Goal: Transaction & Acquisition: Purchase product/service

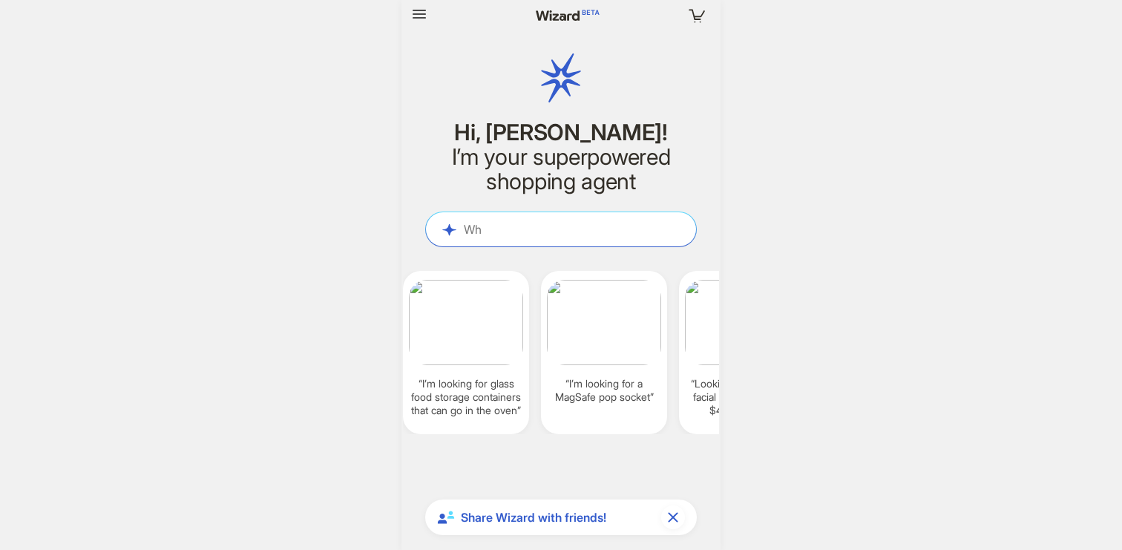
scroll to position [4671, 0]
click at [417, 22] on icon "button" at bounding box center [420, 14] width 18 height 18
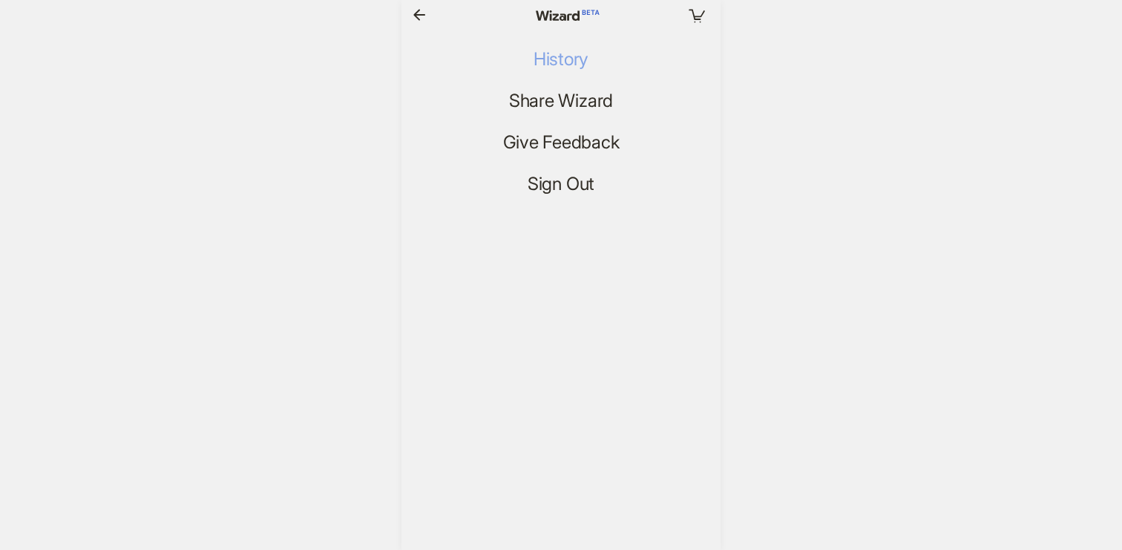
click at [566, 60] on span "History" at bounding box center [561, 60] width 55 height 22
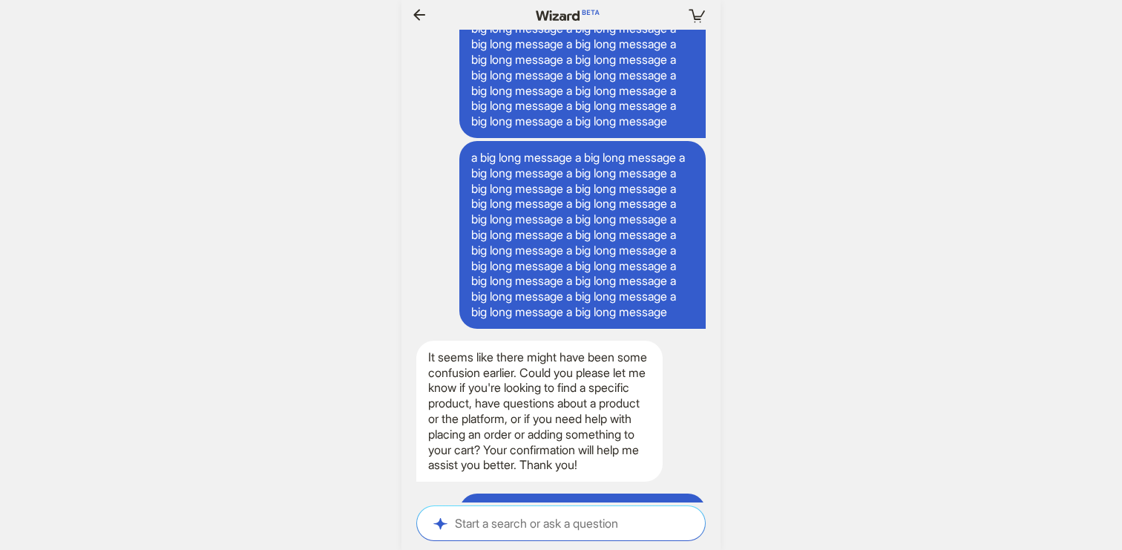
scroll to position [0, 1208]
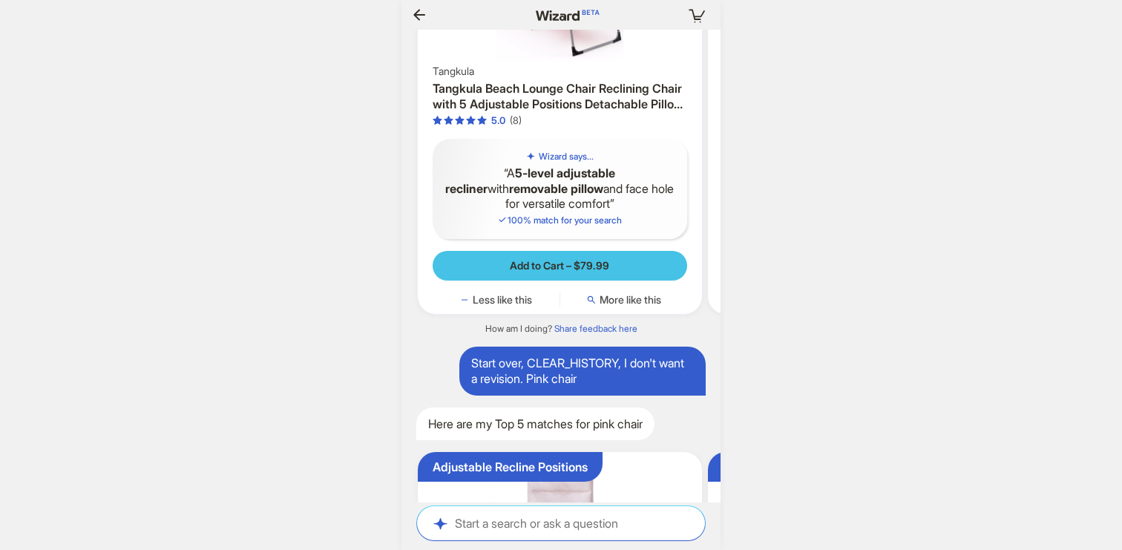
click at [584, 272] on span "Add to Cart – $79.99" at bounding box center [559, 265] width 99 height 13
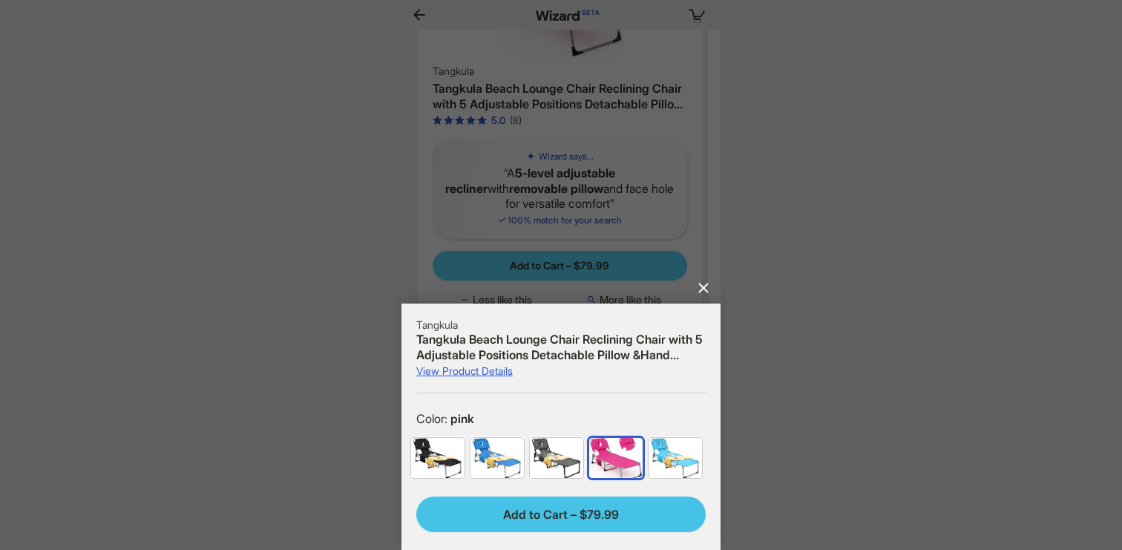
click at [608, 510] on span "Add to Cart – $79.99" at bounding box center [561, 515] width 116 height 16
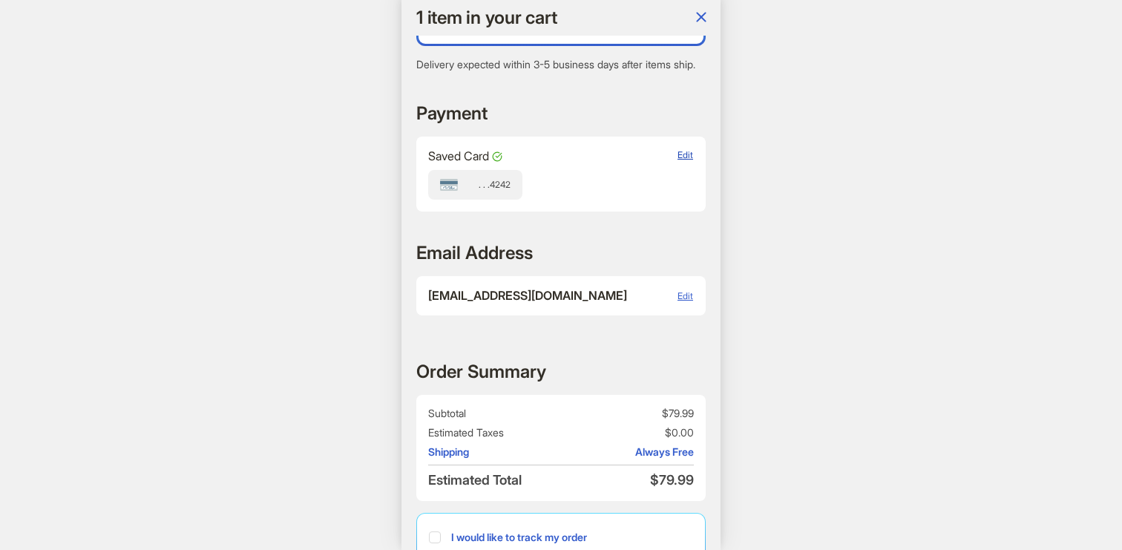
click at [687, 160] on span "Edit" at bounding box center [686, 154] width 16 height 11
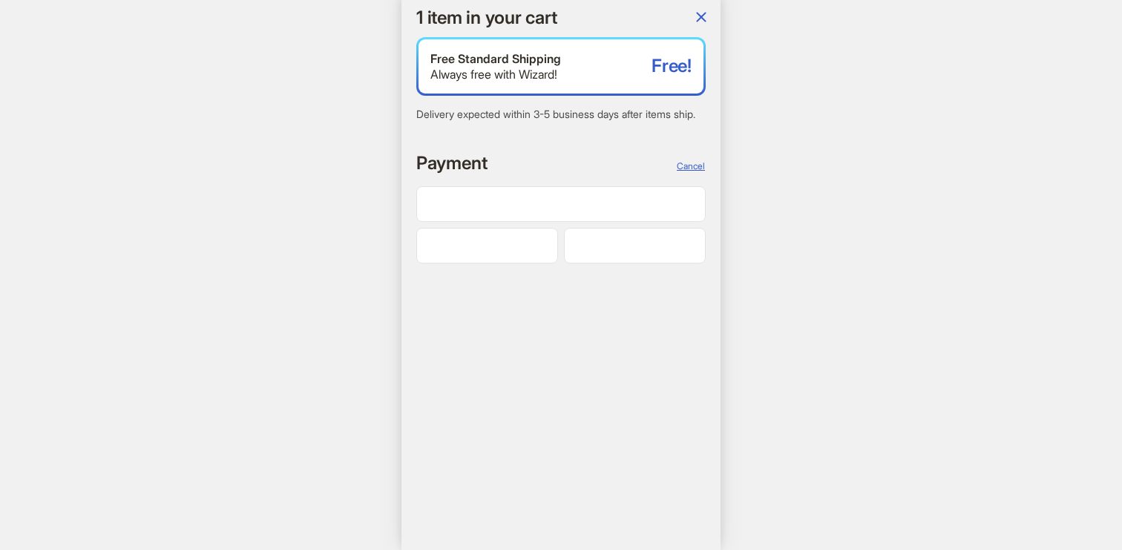
scroll to position [0, 1451]
